Goal: Task Accomplishment & Management: Manage account settings

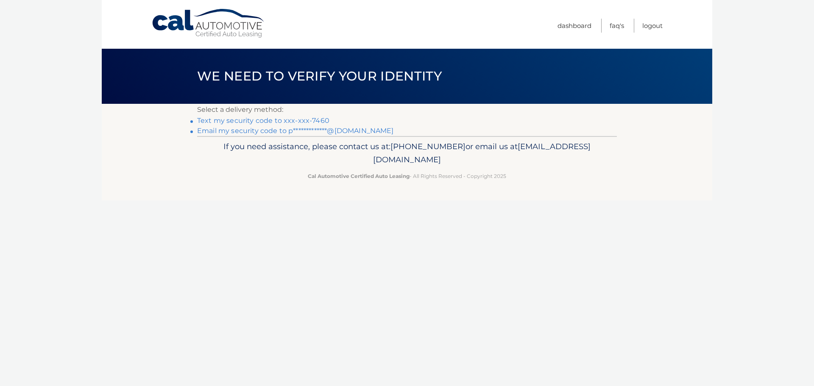
click at [310, 116] on li "Text my security code to xxx-xxx-7460" at bounding box center [406, 121] width 419 height 10
click at [313, 119] on link "Text my security code to xxx-xxx-7460" at bounding box center [263, 121] width 132 height 8
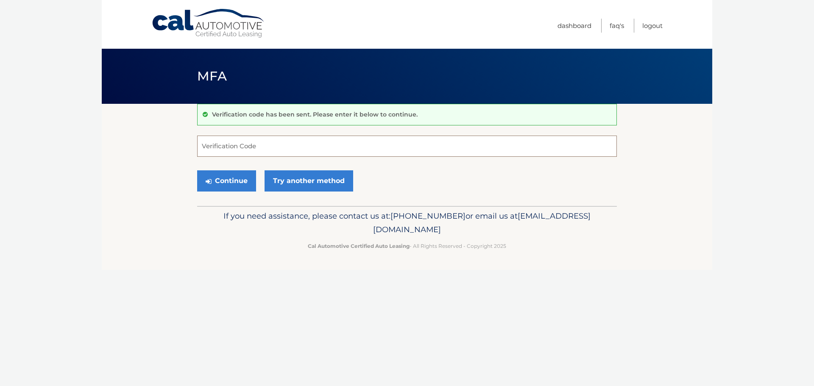
click at [322, 145] on input "Verification Code" at bounding box center [406, 146] width 419 height 21
type input "899399"
click at [229, 181] on button "Continue" at bounding box center [226, 180] width 59 height 21
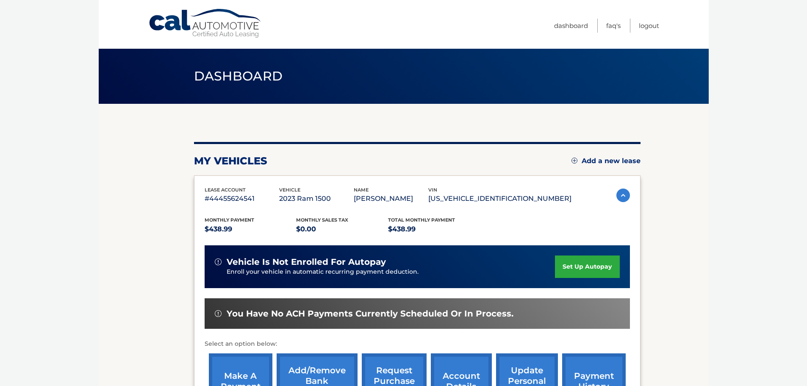
click at [583, 264] on link "set up autopay" at bounding box center [587, 267] width 64 height 22
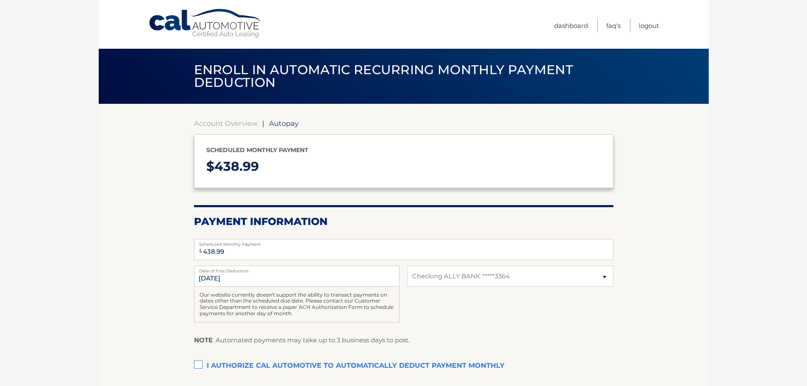
select select "OTg5MWNhY2QtYTkwYi00YzhiLTgyYTEtMmFjOTJkYjJiNmFk"
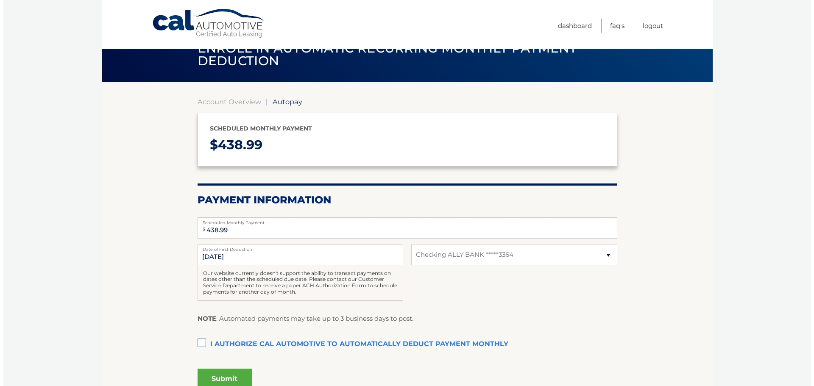
scroll to position [42, 0]
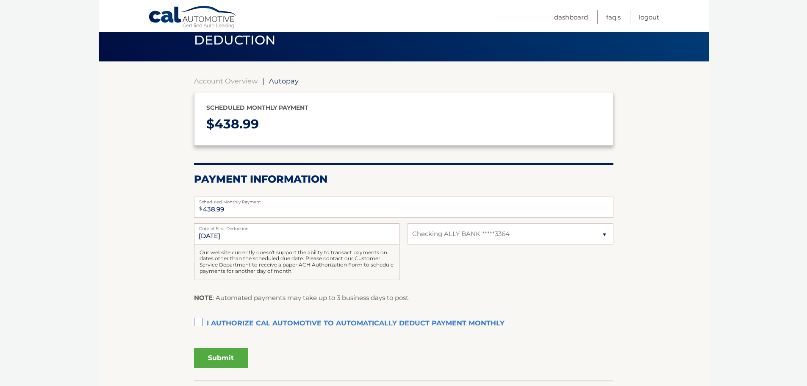
click at [200, 323] on label "I authorize cal automotive to automatically deduct payment monthly This checkbo…" at bounding box center [403, 323] width 419 height 17
click at [0, 0] on input "I authorize cal automotive to automatically deduct payment monthly This checkbo…" at bounding box center [0, 0] width 0 height 0
click at [223, 355] on button "Submit" at bounding box center [221, 358] width 54 height 20
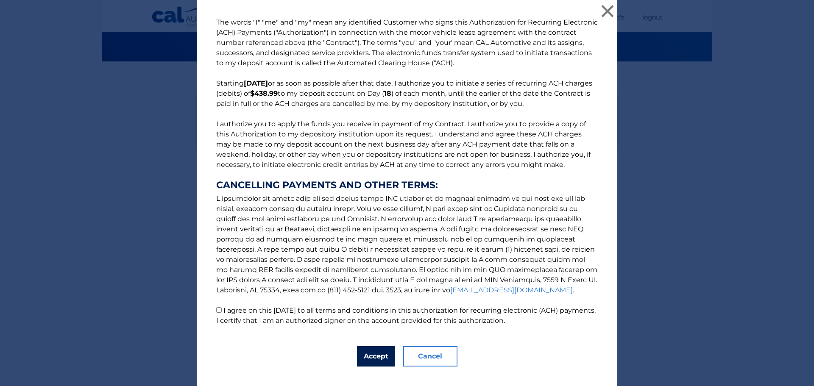
click at [374, 358] on button "Accept" at bounding box center [376, 356] width 38 height 20
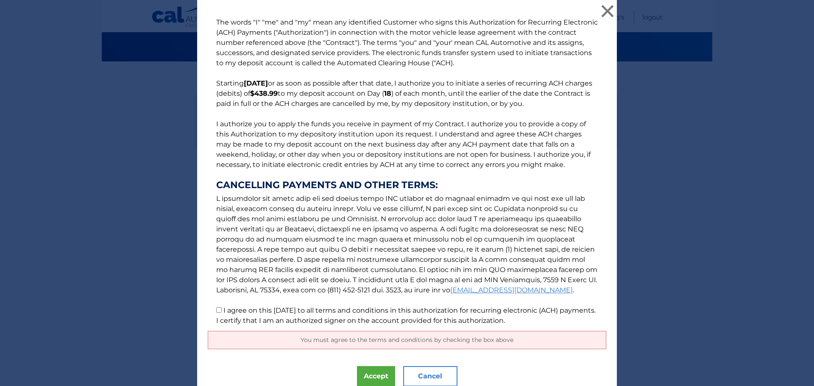
click at [217, 310] on input "I agree on this 09/30/2025 to all terms and conditions in this authorization fo…" at bounding box center [219, 310] width 6 height 6
checkbox input "true"
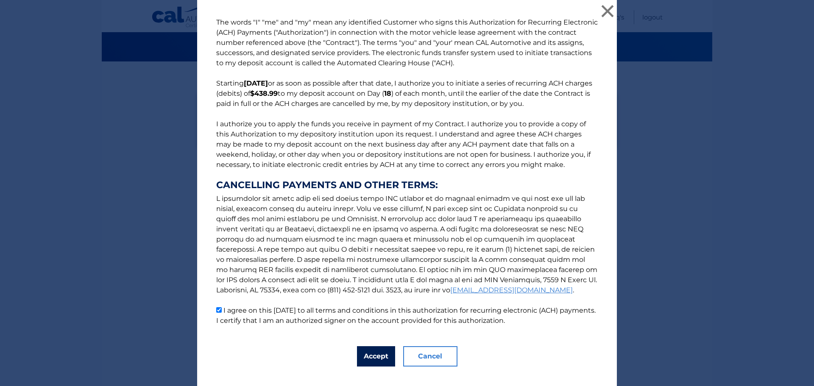
click at [375, 352] on button "Accept" at bounding box center [376, 356] width 38 height 20
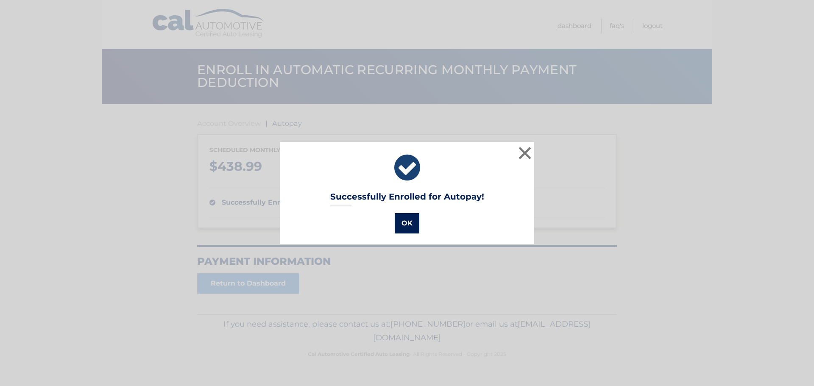
click at [408, 213] on button "OK" at bounding box center [406, 223] width 25 height 20
